Goal: Understand process/instructions: Learn how to perform a task or action

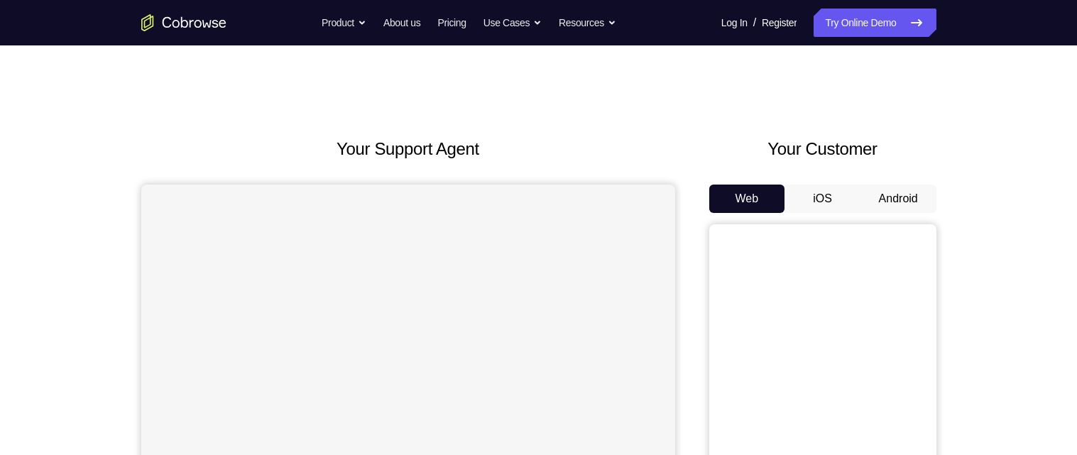
click at [906, 204] on button "Android" at bounding box center [898, 199] width 76 height 28
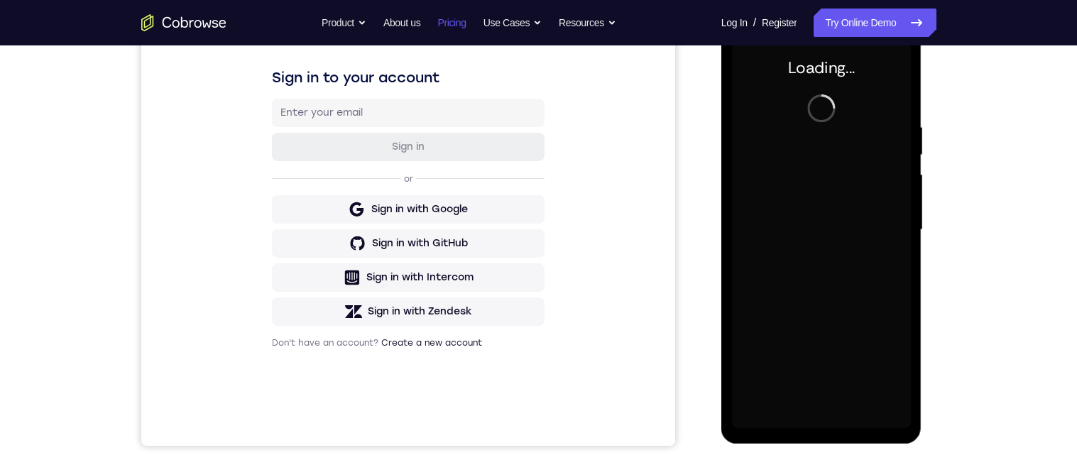
scroll to position [210, 0]
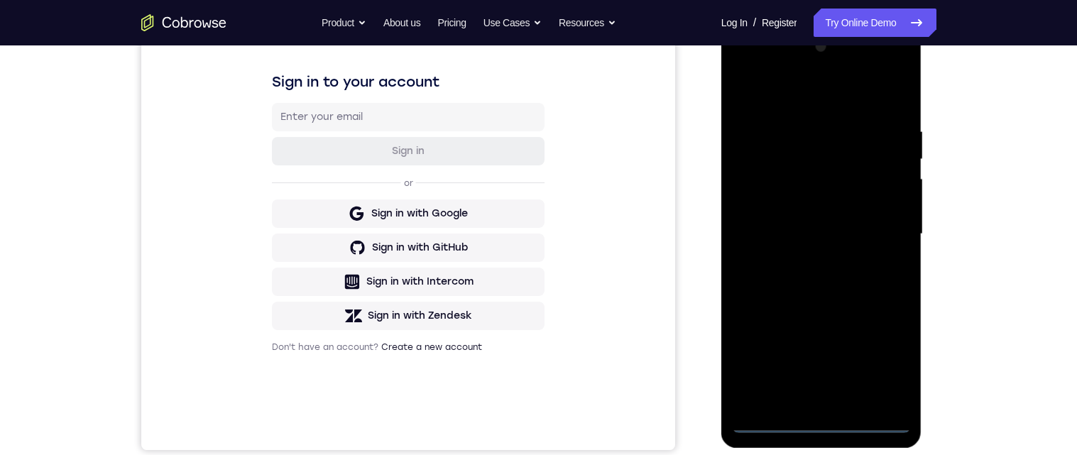
click at [822, 429] on div at bounding box center [821, 233] width 179 height 397
click at [894, 366] on div at bounding box center [821, 233] width 179 height 397
click at [855, 98] on div at bounding box center [821, 233] width 179 height 397
click at [886, 223] on div at bounding box center [821, 233] width 179 height 397
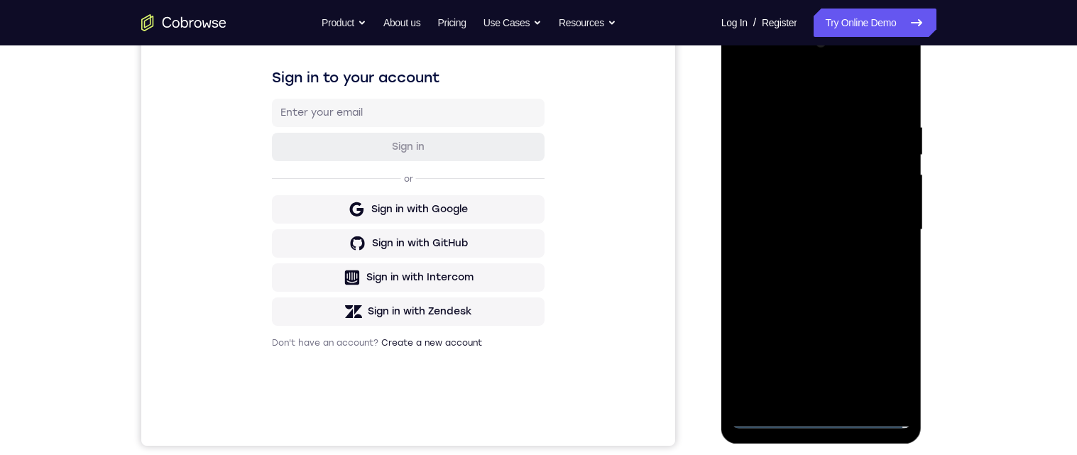
click at [811, 400] on div at bounding box center [821, 229] width 179 height 397
click at [840, 223] on div at bounding box center [821, 229] width 179 height 397
click at [838, 206] on div at bounding box center [821, 229] width 179 height 397
click at [864, 229] on div at bounding box center [821, 229] width 179 height 397
click at [838, 281] on div at bounding box center [821, 229] width 179 height 397
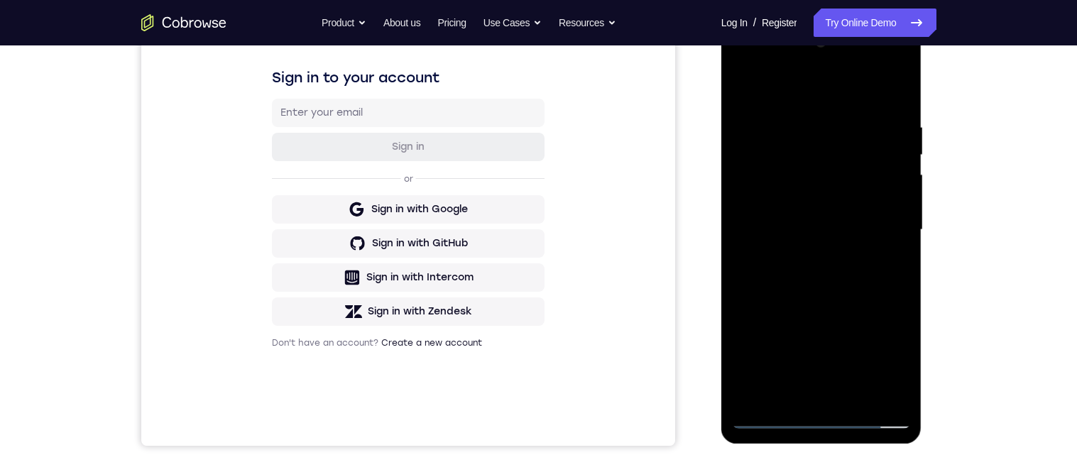
click at [902, 110] on div at bounding box center [821, 229] width 179 height 397
click at [906, 100] on div at bounding box center [821, 229] width 179 height 397
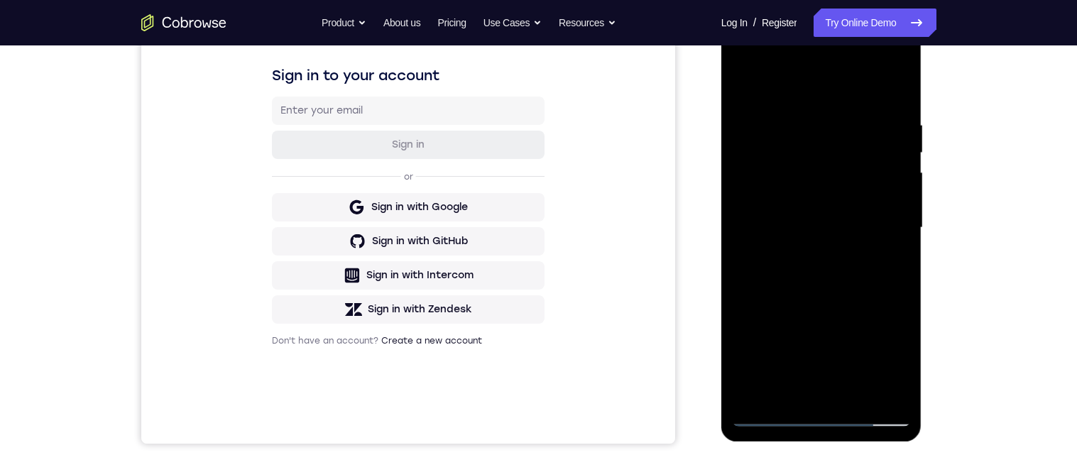
click at [894, 226] on div at bounding box center [821, 227] width 179 height 397
click at [899, 93] on div at bounding box center [821, 227] width 179 height 397
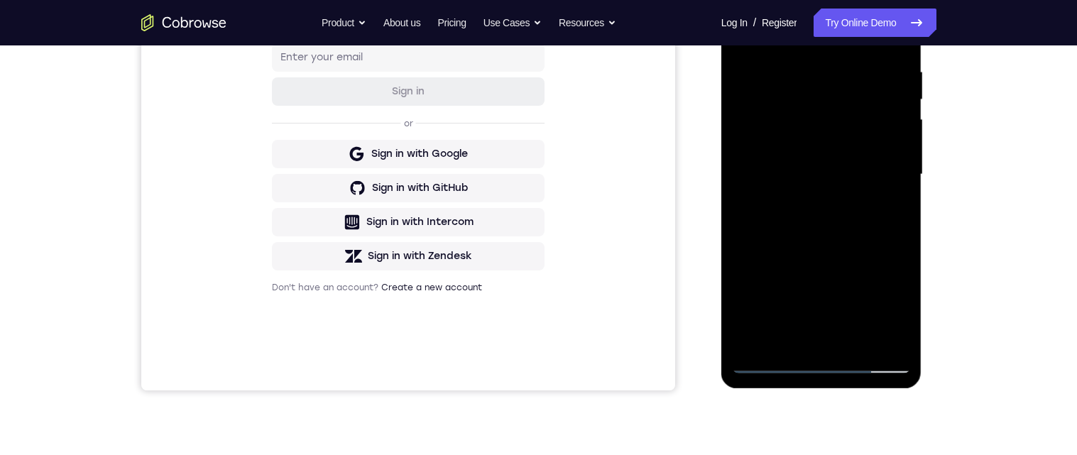
click at [858, 347] on div at bounding box center [821, 174] width 179 height 397
click at [857, 251] on div at bounding box center [821, 174] width 179 height 397
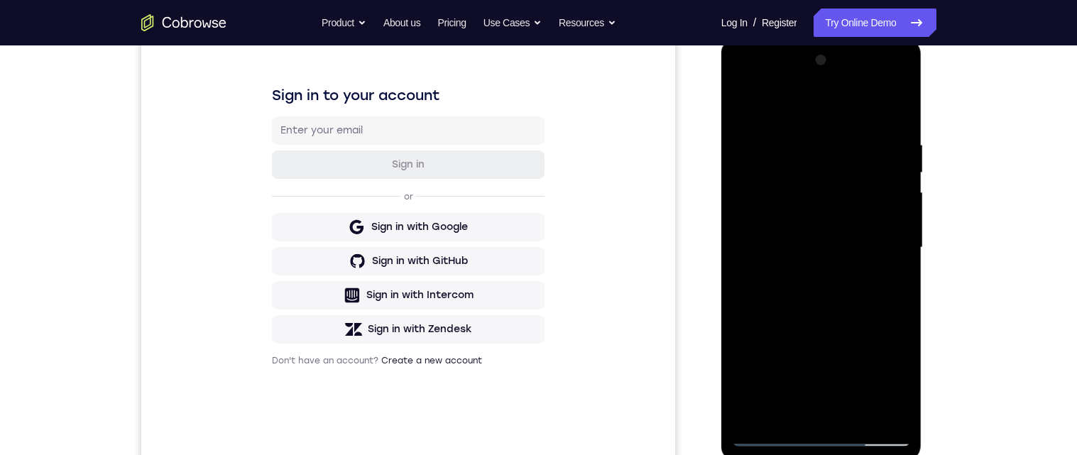
click at [743, 106] on div at bounding box center [821, 247] width 179 height 397
click at [805, 149] on div at bounding box center [821, 247] width 179 height 397
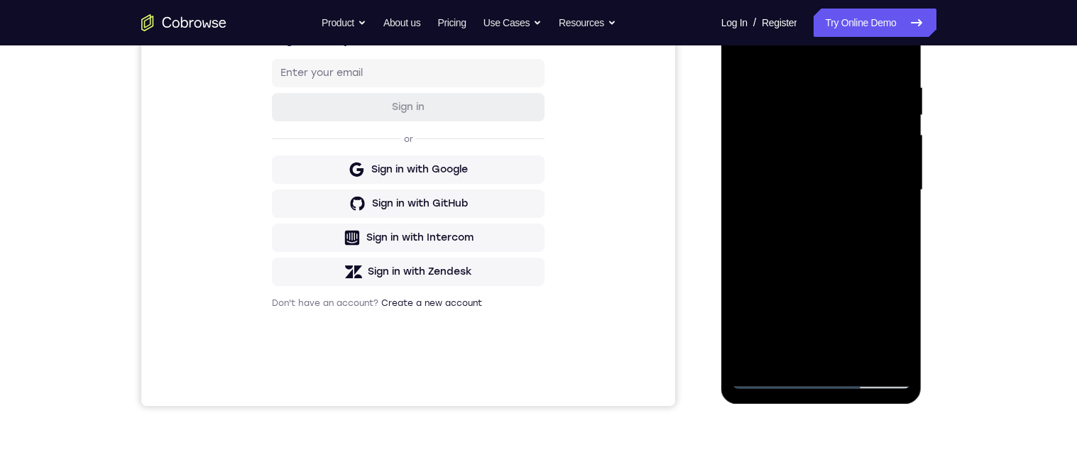
click at [897, 202] on div at bounding box center [821, 189] width 179 height 397
click at [904, 227] on div at bounding box center [821, 189] width 179 height 397
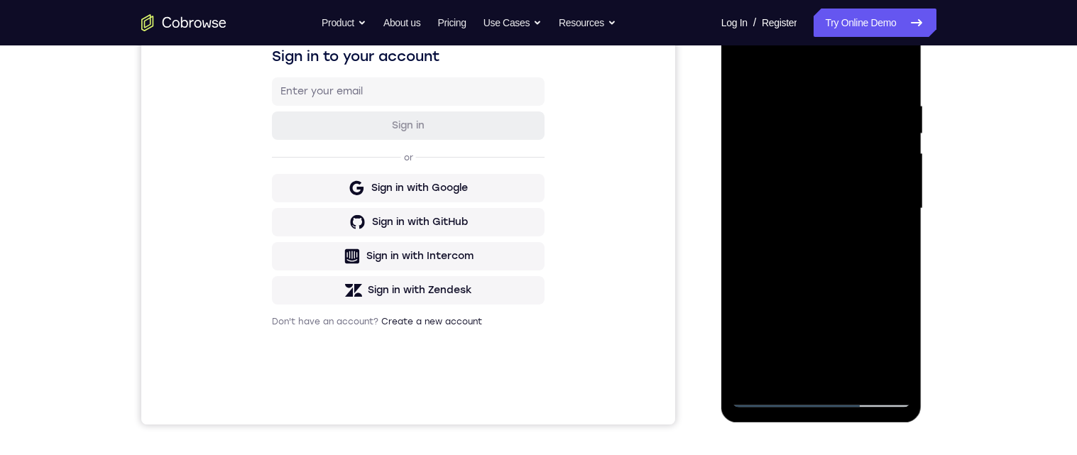
scroll to position [233, 0]
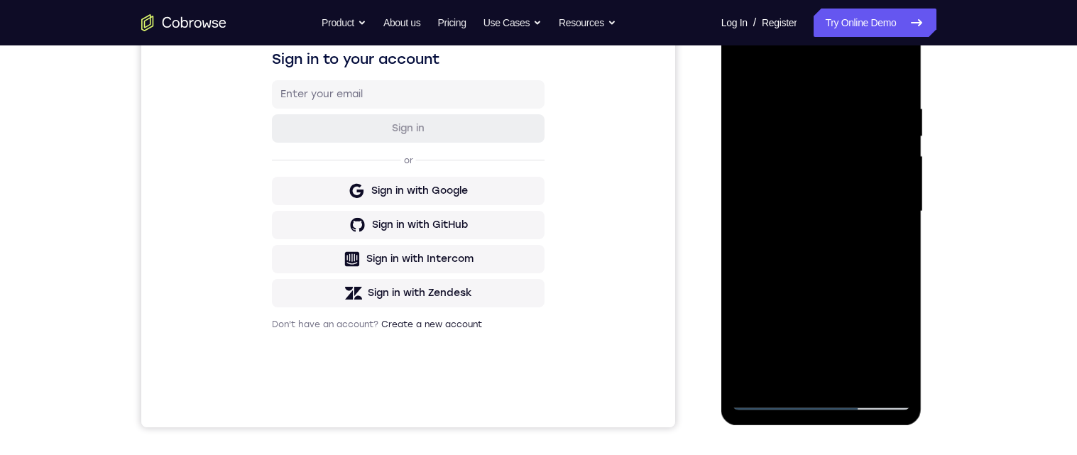
click at [894, 227] on div at bounding box center [821, 211] width 179 height 397
click at [909, 224] on div at bounding box center [821, 211] width 179 height 397
click at [896, 226] on div at bounding box center [821, 211] width 179 height 397
click at [899, 196] on div at bounding box center [821, 211] width 179 height 397
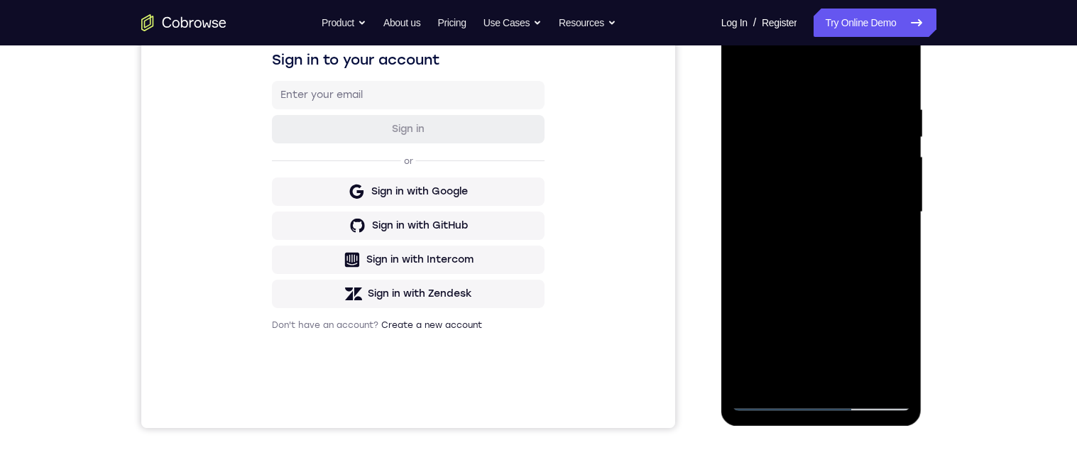
scroll to position [234, 0]
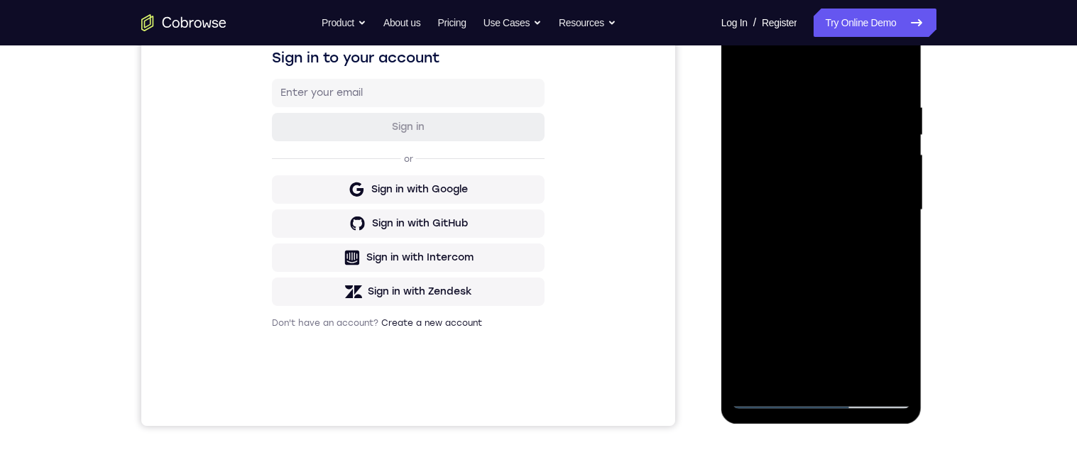
click at [887, 204] on div at bounding box center [821, 209] width 179 height 397
click at [895, 226] on div at bounding box center [821, 209] width 179 height 397
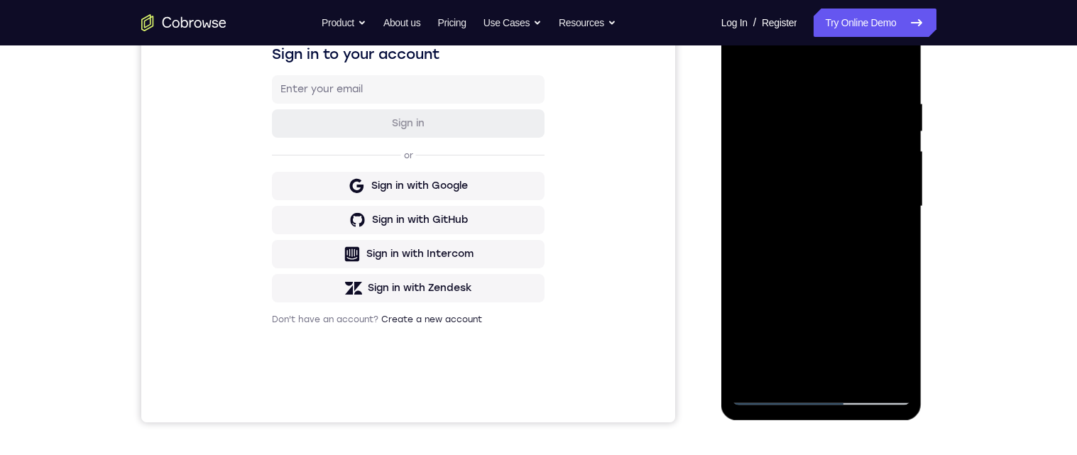
click at [901, 225] on div at bounding box center [821, 206] width 179 height 397
click at [903, 228] on div at bounding box center [821, 206] width 179 height 397
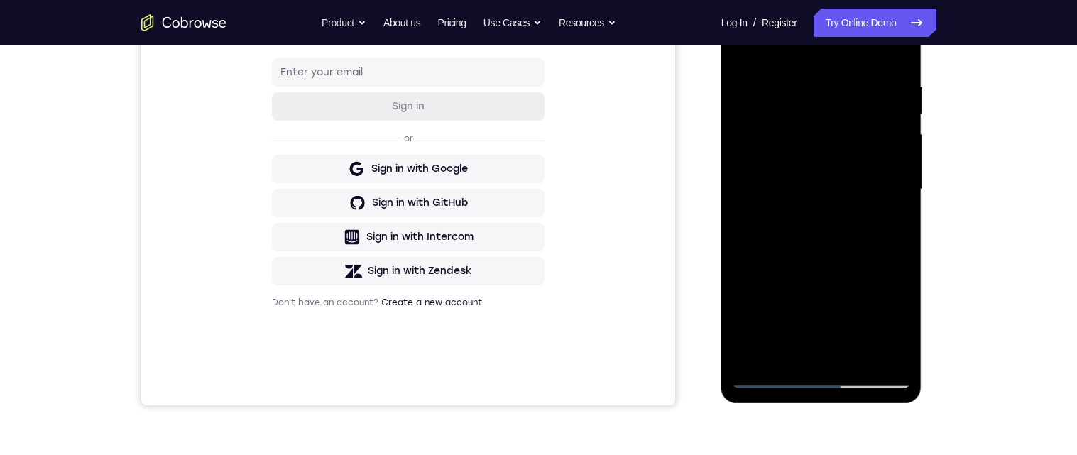
click at [899, 211] on div at bounding box center [821, 189] width 179 height 397
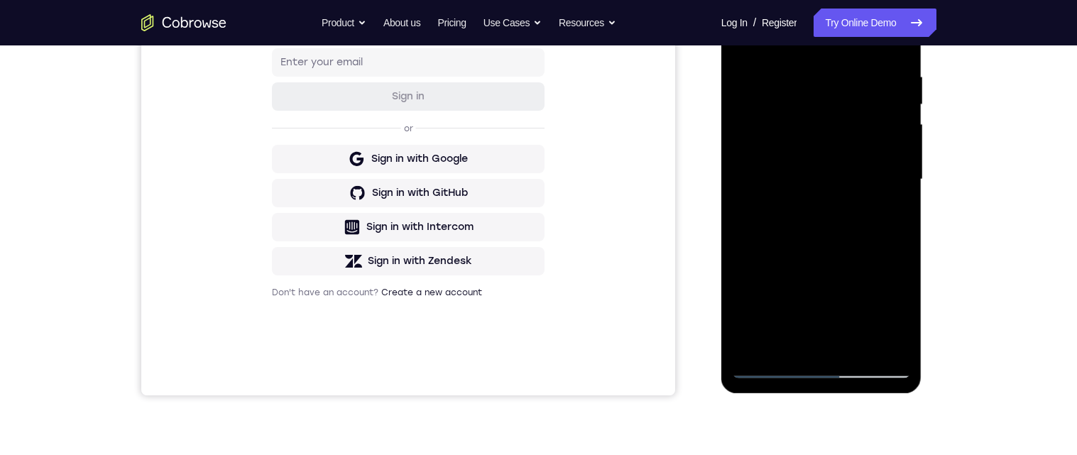
click at [901, 215] on div at bounding box center [821, 179] width 179 height 397
click at [894, 216] on div at bounding box center [821, 179] width 179 height 397
click at [899, 202] on div at bounding box center [821, 179] width 179 height 397
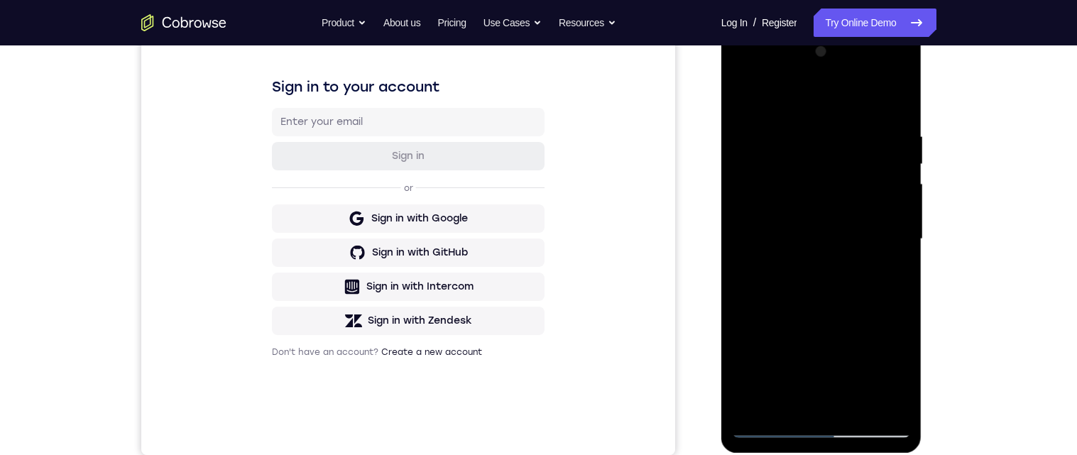
click at [888, 105] on div at bounding box center [821, 238] width 179 height 397
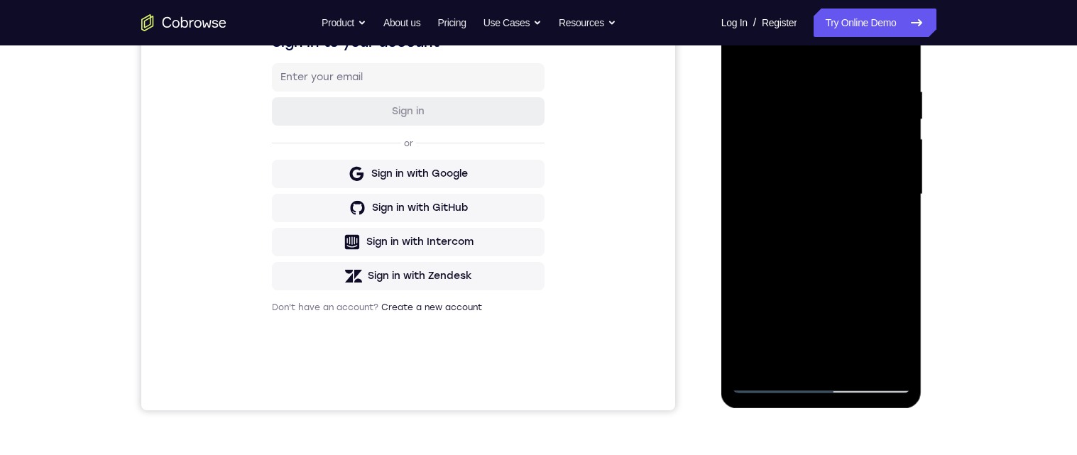
scroll to position [255, 0]
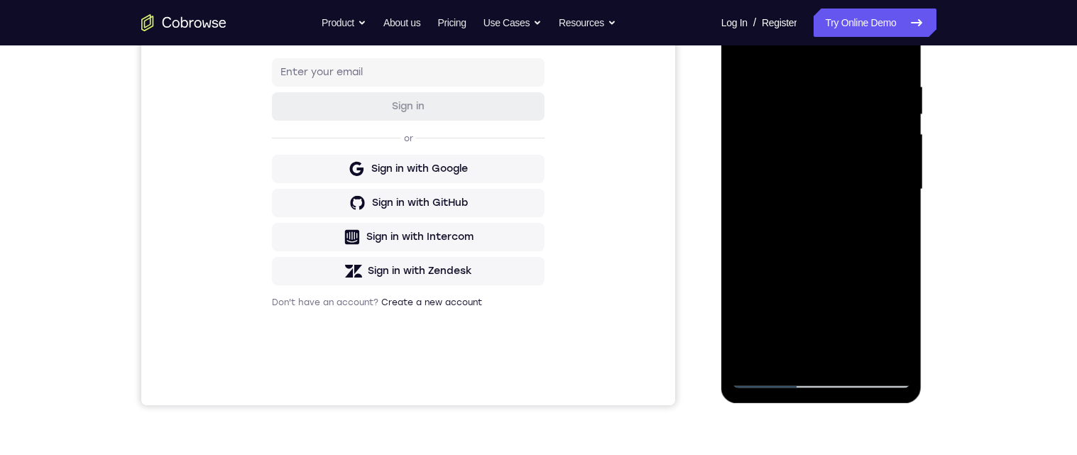
click at [903, 340] on div at bounding box center [821, 189] width 179 height 397
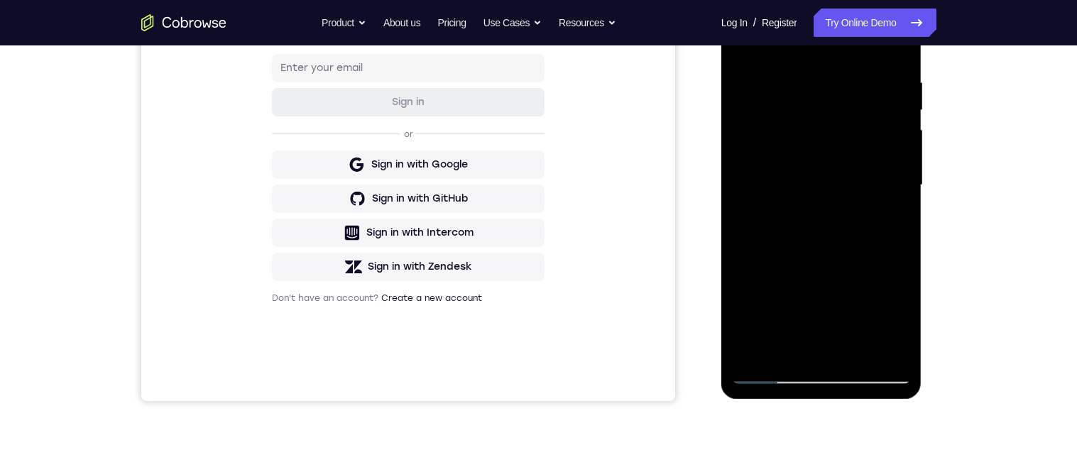
click at [852, 349] on div at bounding box center [821, 185] width 179 height 397
click at [862, 356] on div at bounding box center [821, 185] width 179 height 397
click at [863, 351] on div at bounding box center [821, 185] width 179 height 397
click at [818, 204] on div at bounding box center [821, 185] width 179 height 397
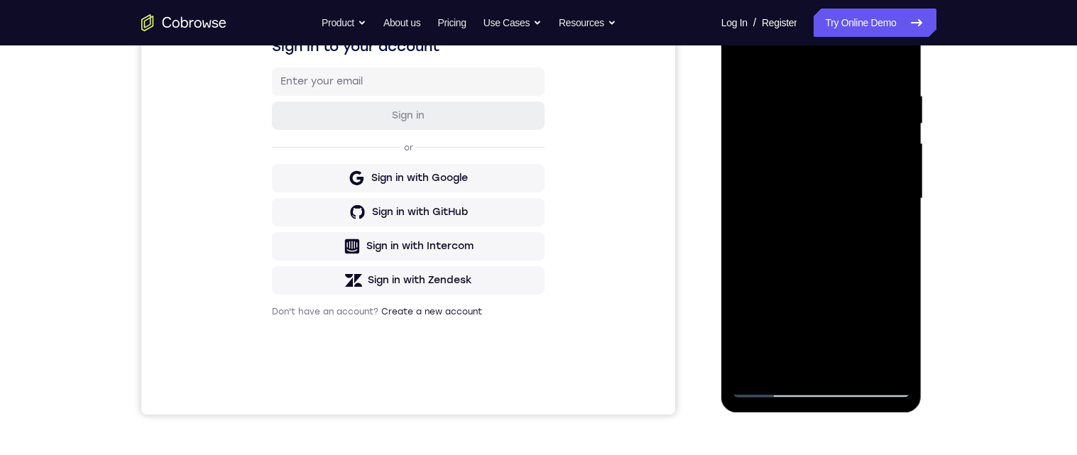
scroll to position [274, 0]
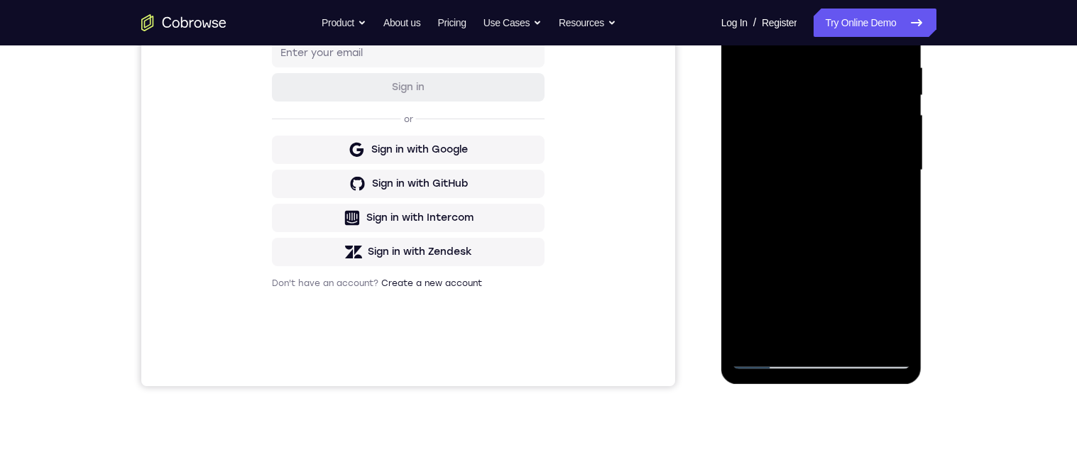
click at [886, 290] on div at bounding box center [821, 170] width 179 height 397
click at [890, 279] on div at bounding box center [821, 170] width 179 height 397
click at [922, 278] on div at bounding box center [822, 174] width 202 height 426
click at [892, 286] on div at bounding box center [821, 170] width 179 height 397
click at [885, 280] on div at bounding box center [821, 170] width 179 height 397
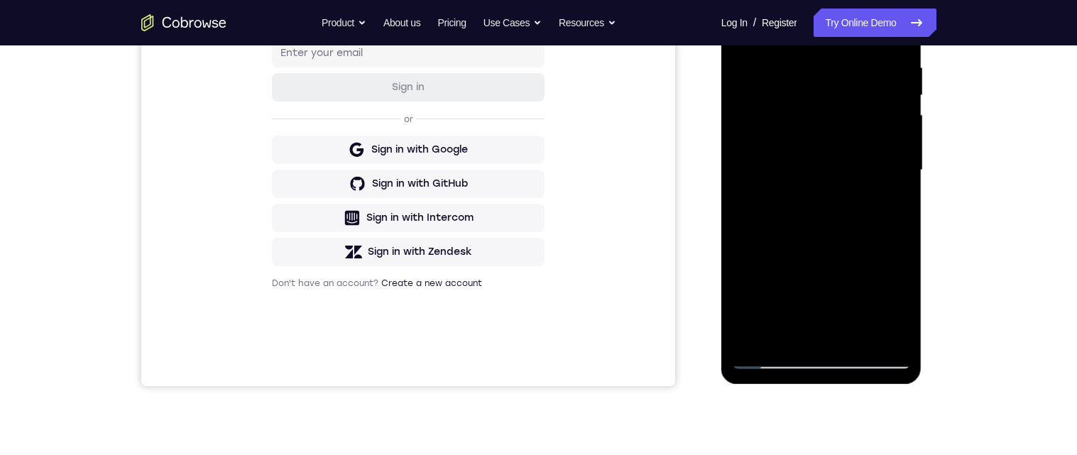
click at [826, 228] on div at bounding box center [821, 170] width 179 height 397
click at [892, 212] on div at bounding box center [821, 170] width 179 height 397
click at [810, 100] on div at bounding box center [821, 170] width 179 height 397
click at [821, 220] on div at bounding box center [821, 170] width 179 height 397
click at [823, 221] on div at bounding box center [821, 170] width 179 height 397
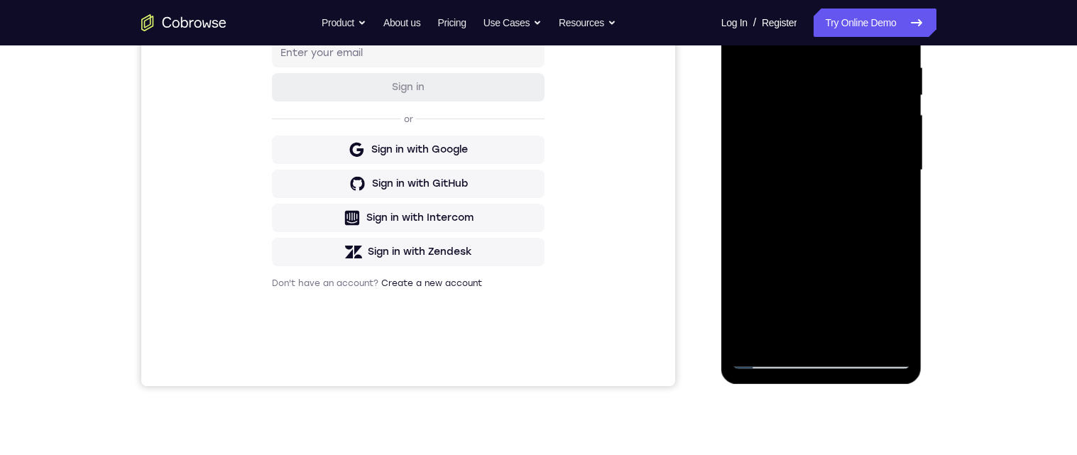
click at [819, 225] on div at bounding box center [821, 170] width 179 height 397
click at [814, 219] on div at bounding box center [821, 170] width 179 height 397
click at [899, 305] on div at bounding box center [821, 170] width 179 height 397
